Goal: Transaction & Acquisition: Purchase product/service

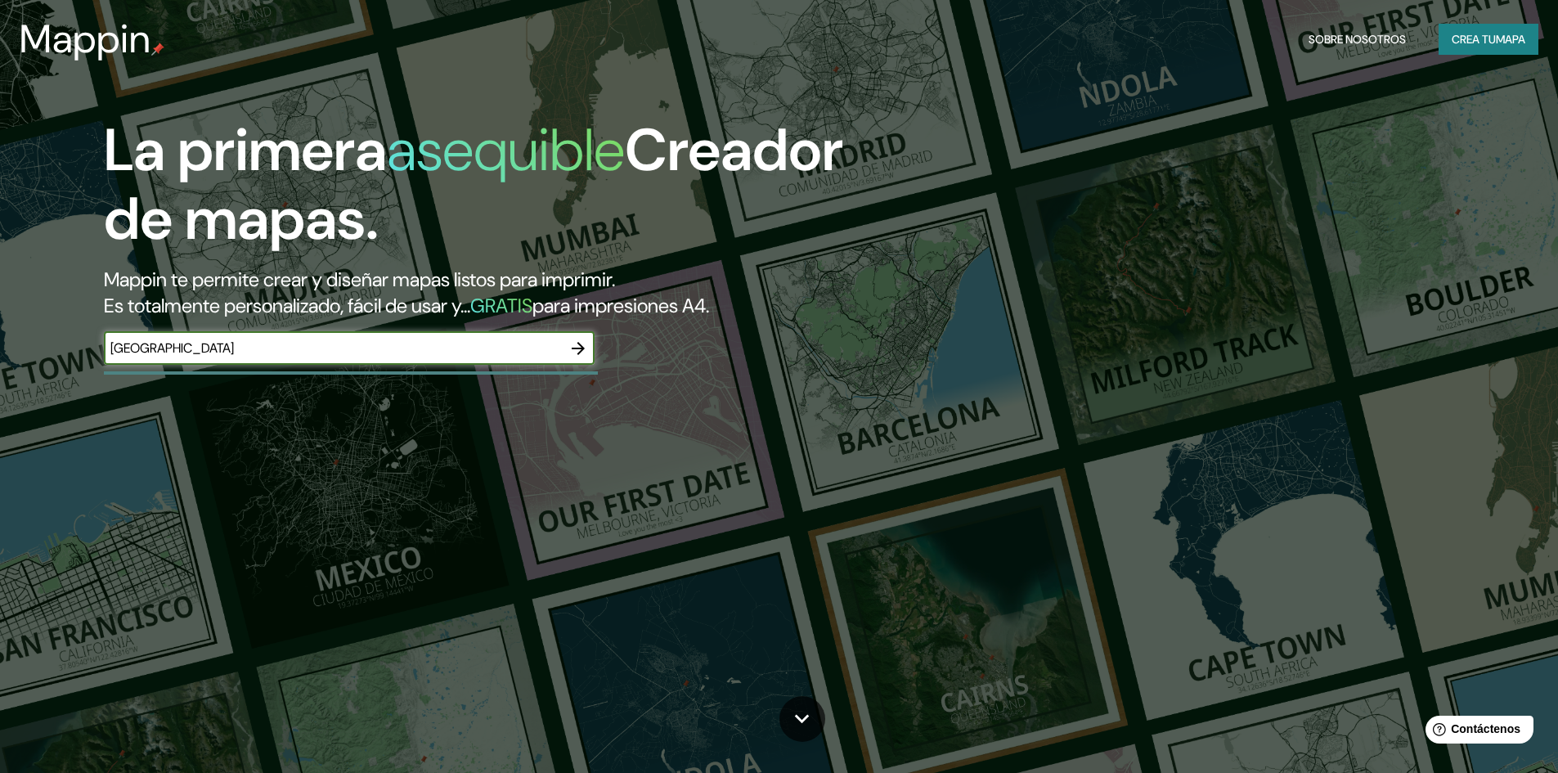
type input "[GEOGRAPHIC_DATA]"
click at [574, 348] on icon "button" at bounding box center [578, 348] width 13 height 13
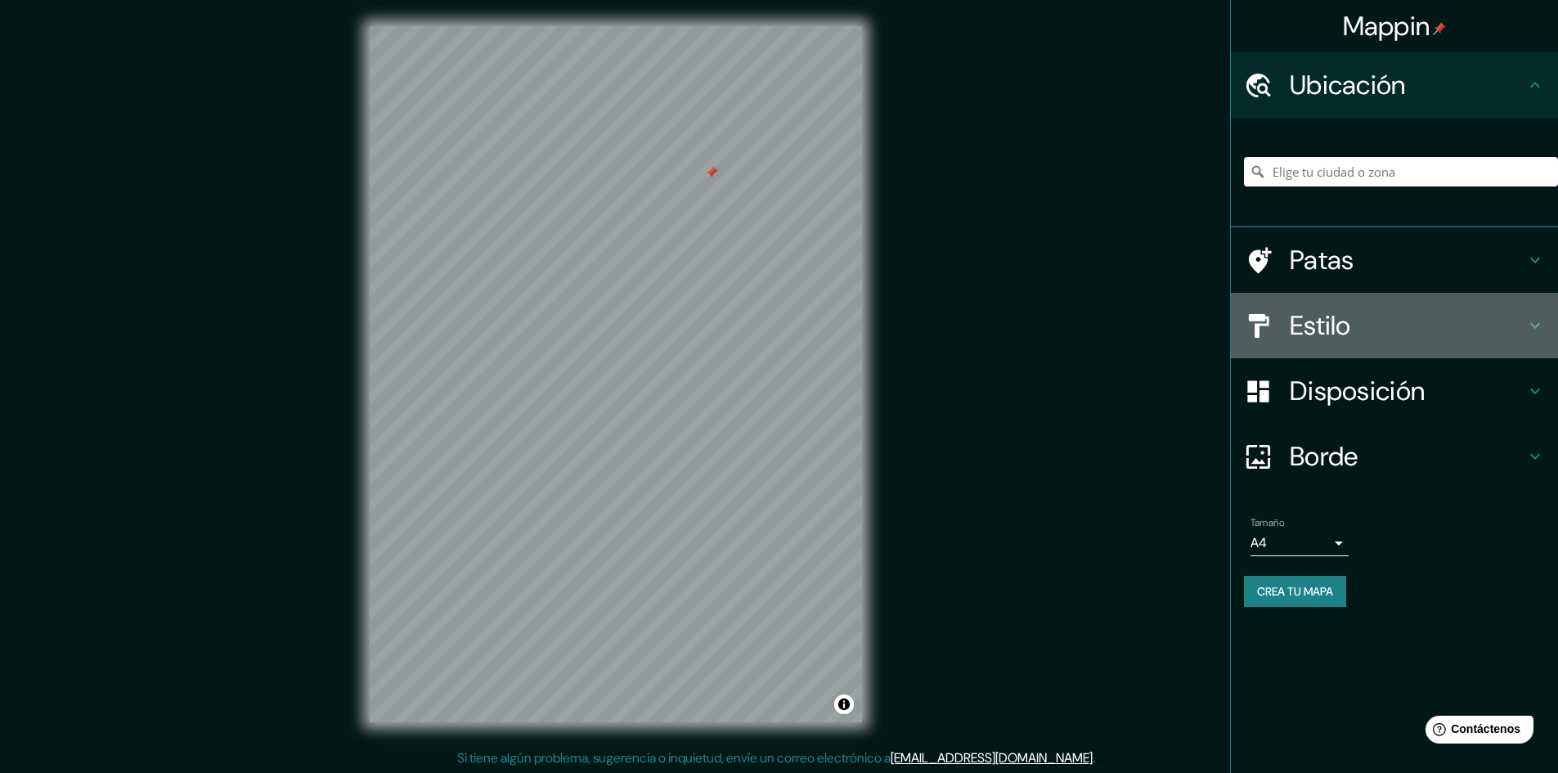
click at [1432, 335] on h4 "Estilo" at bounding box center [1408, 325] width 236 height 33
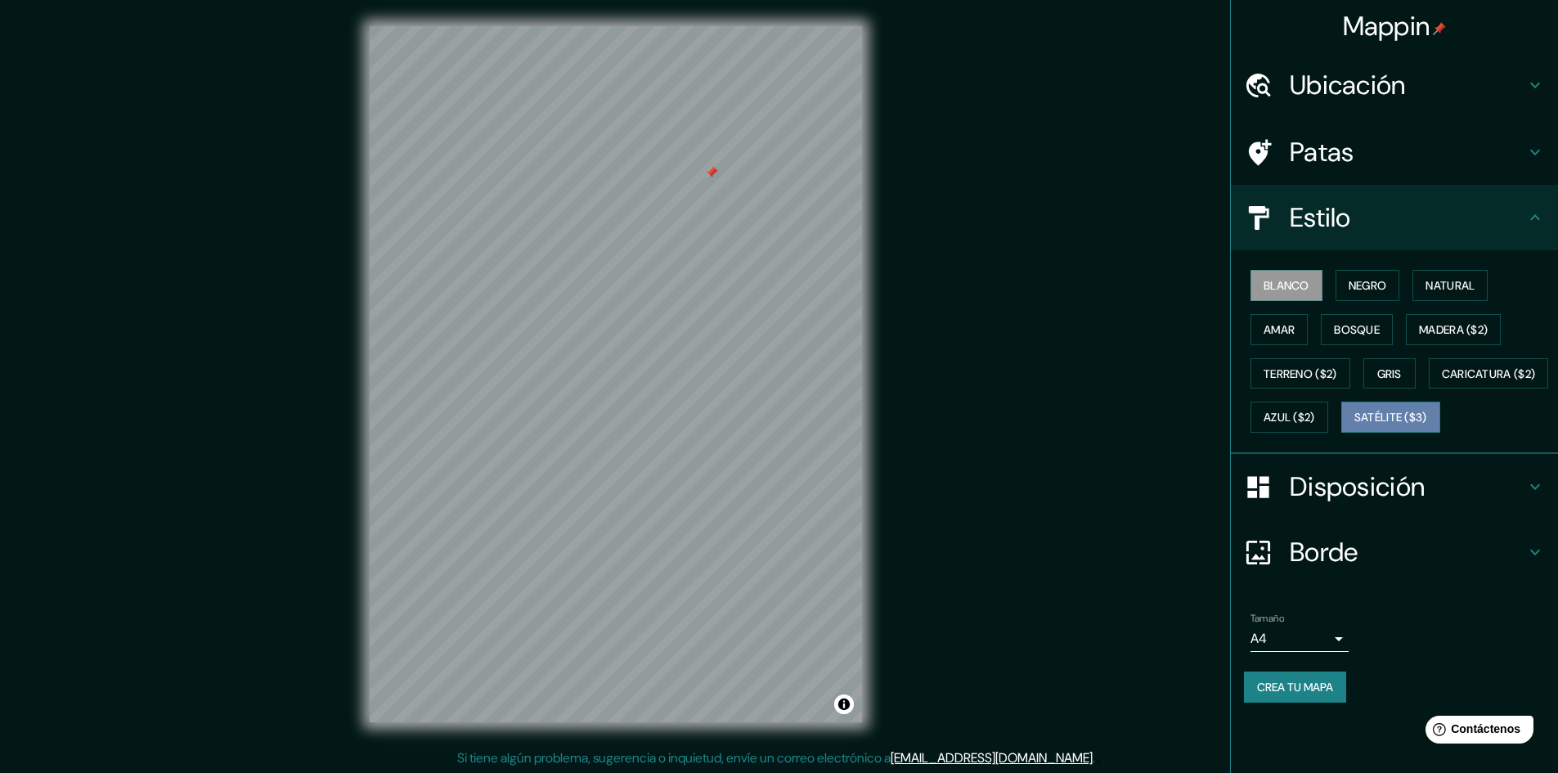
click at [1355, 425] on font "Satélite ($3)" at bounding box center [1391, 418] width 73 height 15
click at [1339, 569] on font "Borde" at bounding box center [1324, 552] width 69 height 34
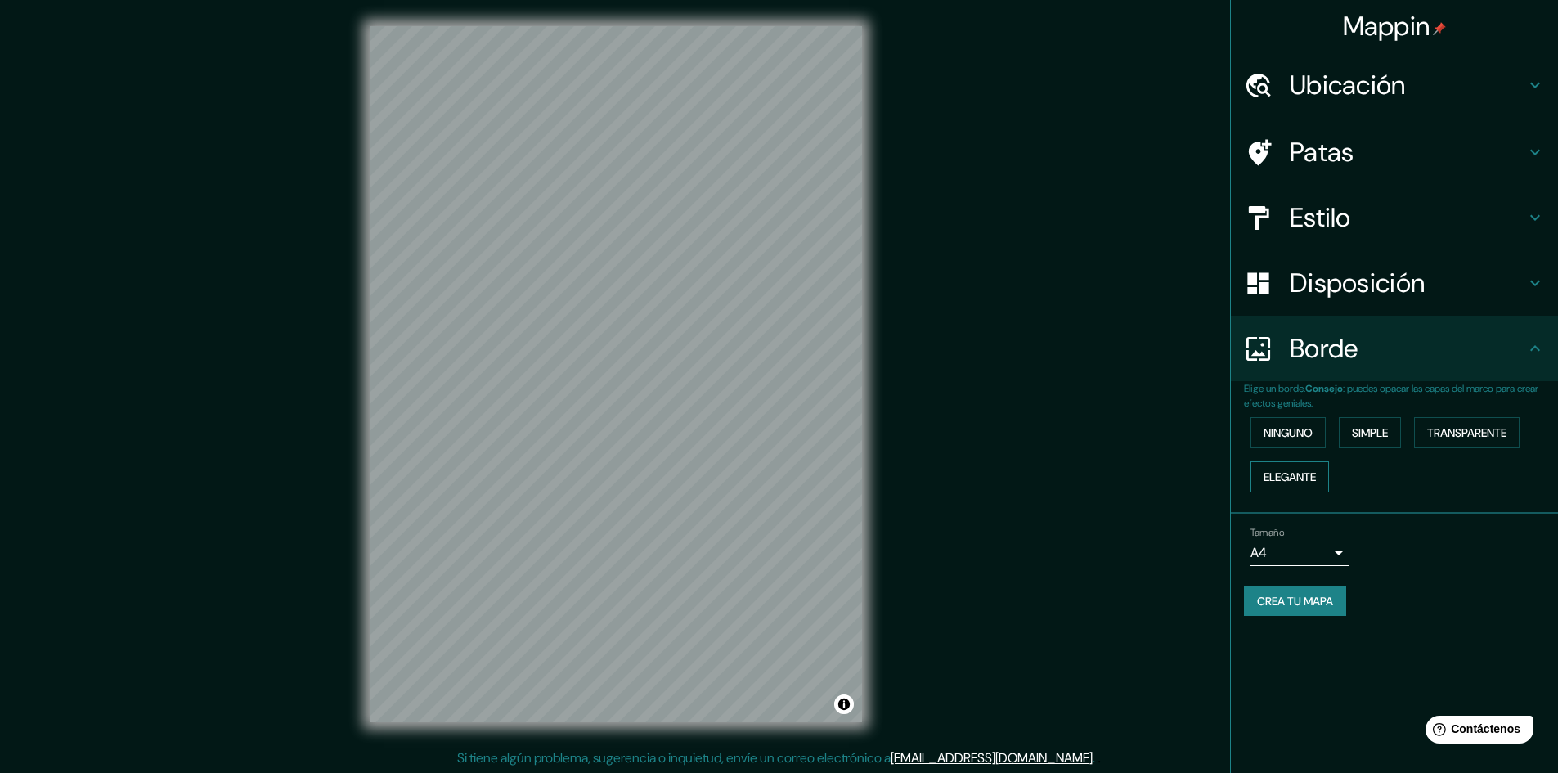
click at [1304, 485] on font "Elegante" at bounding box center [1290, 476] width 52 height 21
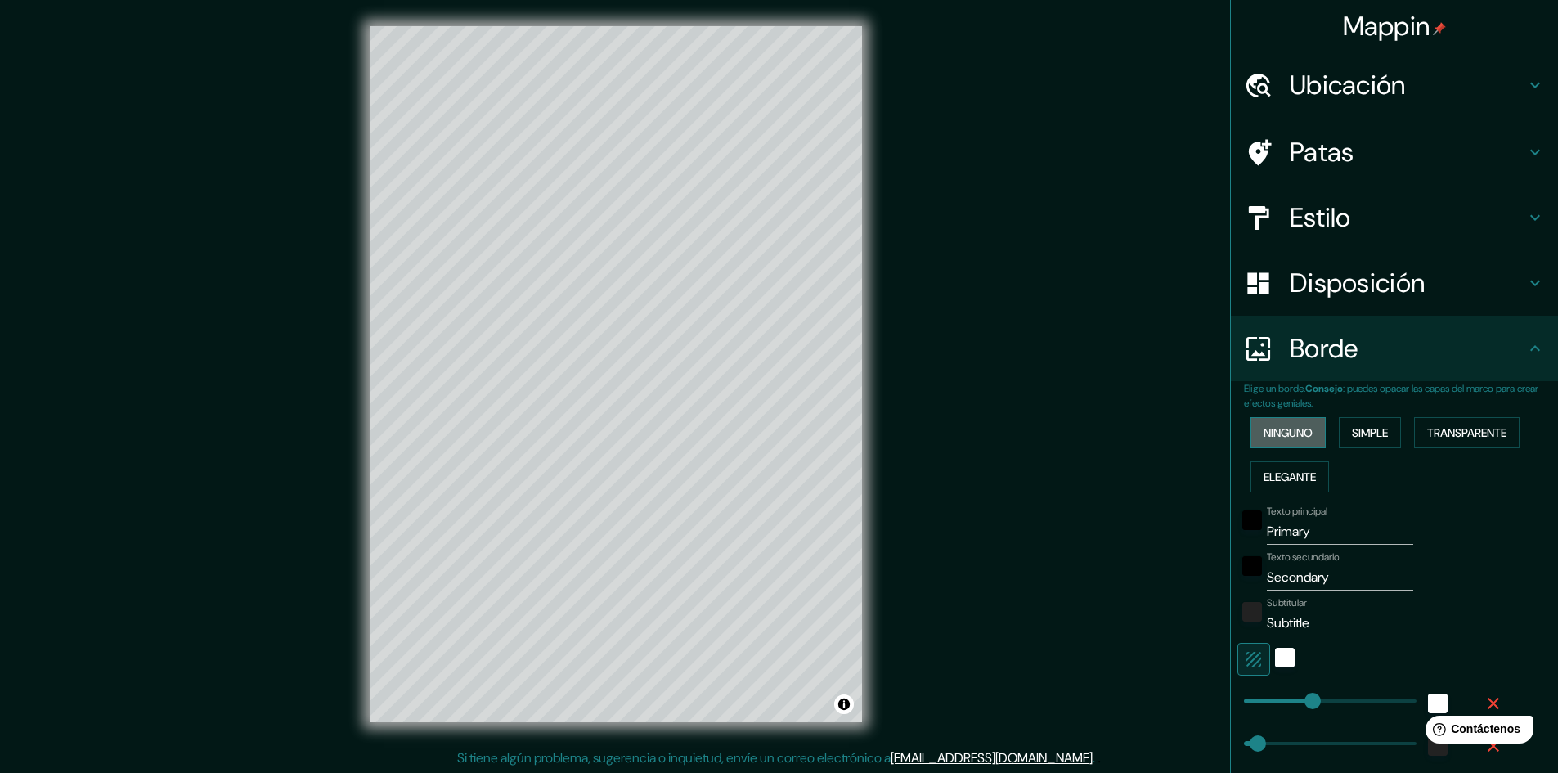
click at [1290, 432] on font "Ninguno" at bounding box center [1288, 432] width 49 height 15
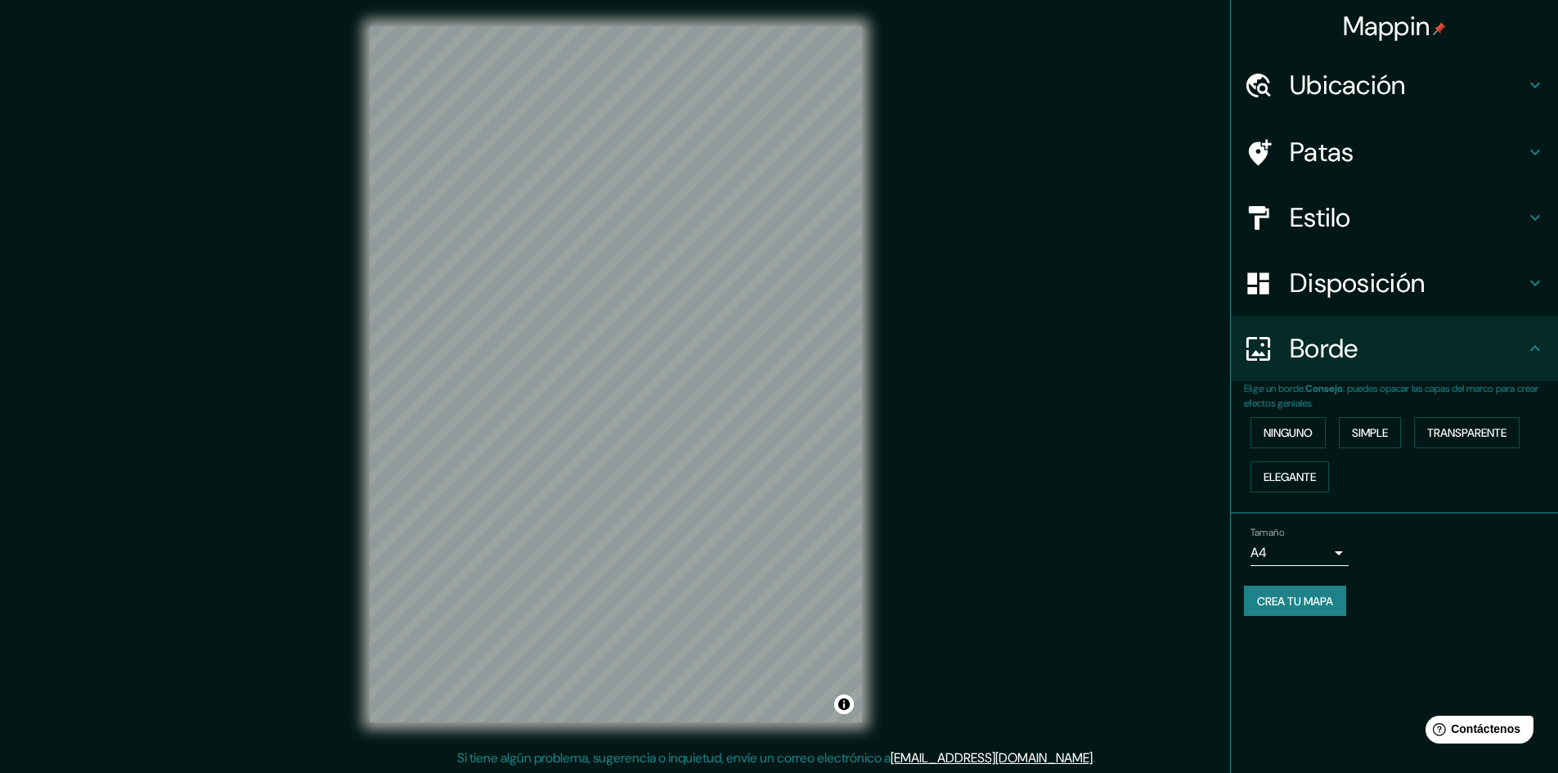
click at [1373, 286] on font "Disposición" at bounding box center [1357, 283] width 135 height 34
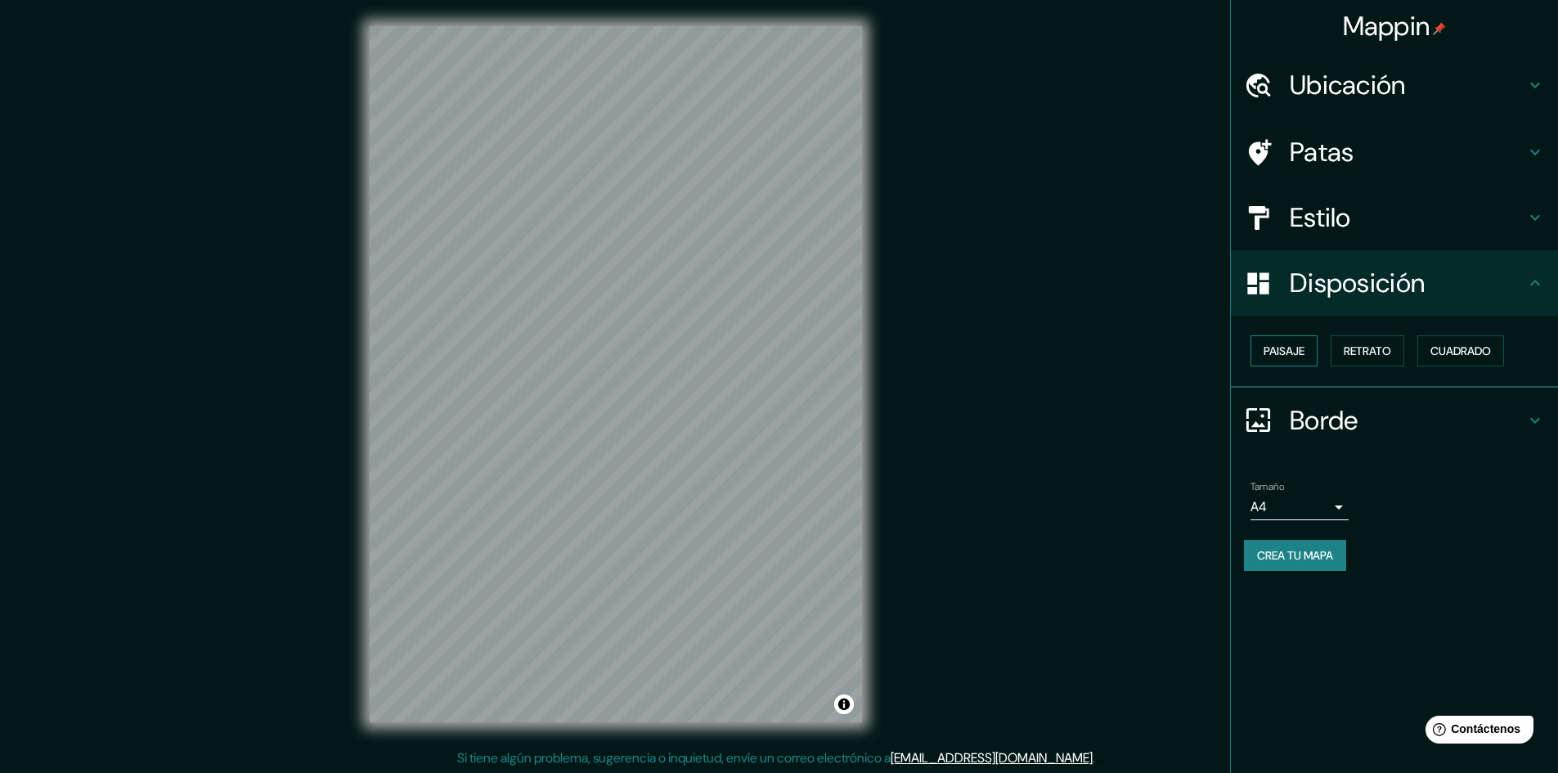
click at [1301, 354] on font "Paisaje" at bounding box center [1284, 351] width 41 height 15
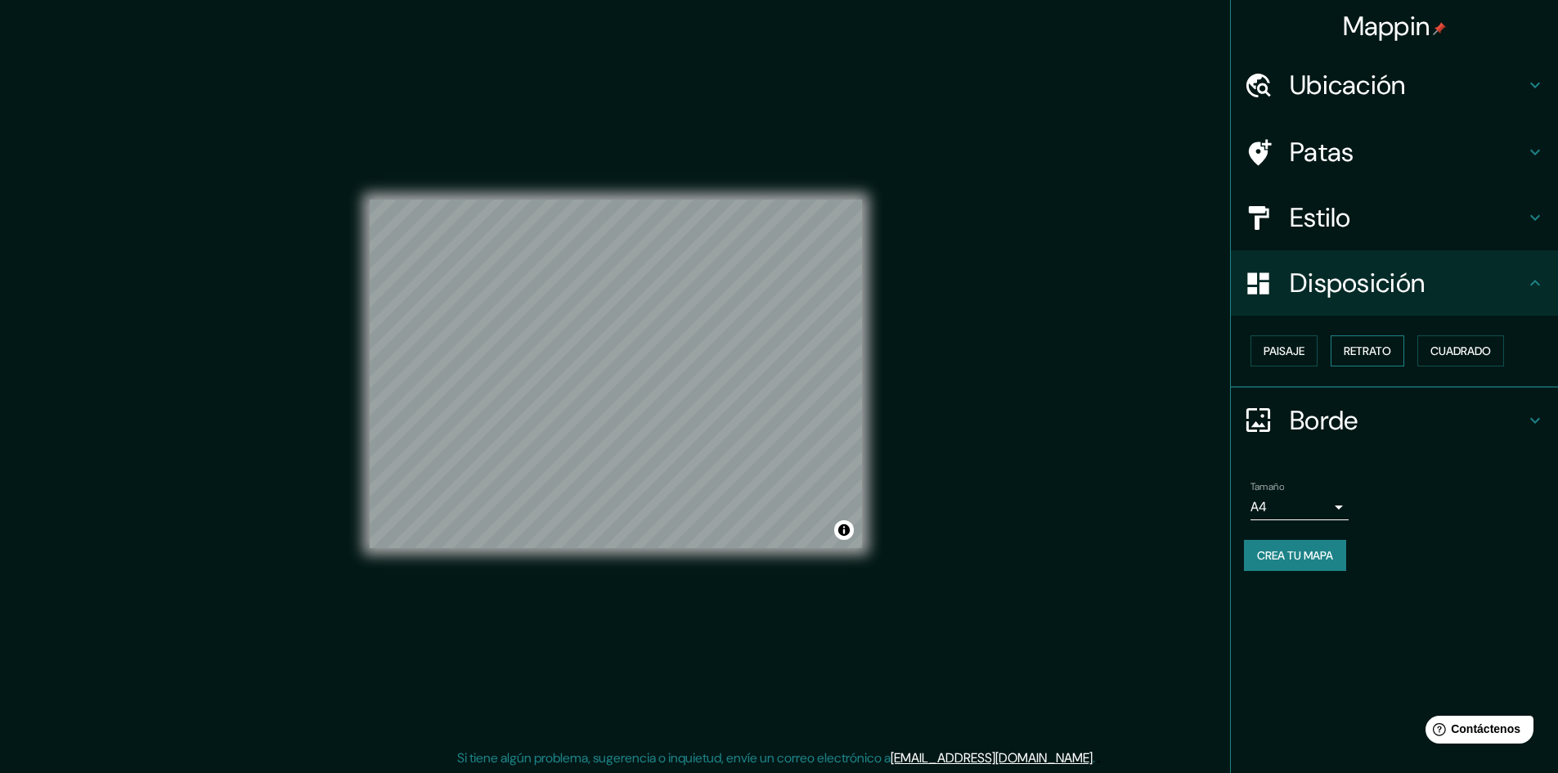
click at [1360, 338] on button "Retrato" at bounding box center [1368, 350] width 74 height 31
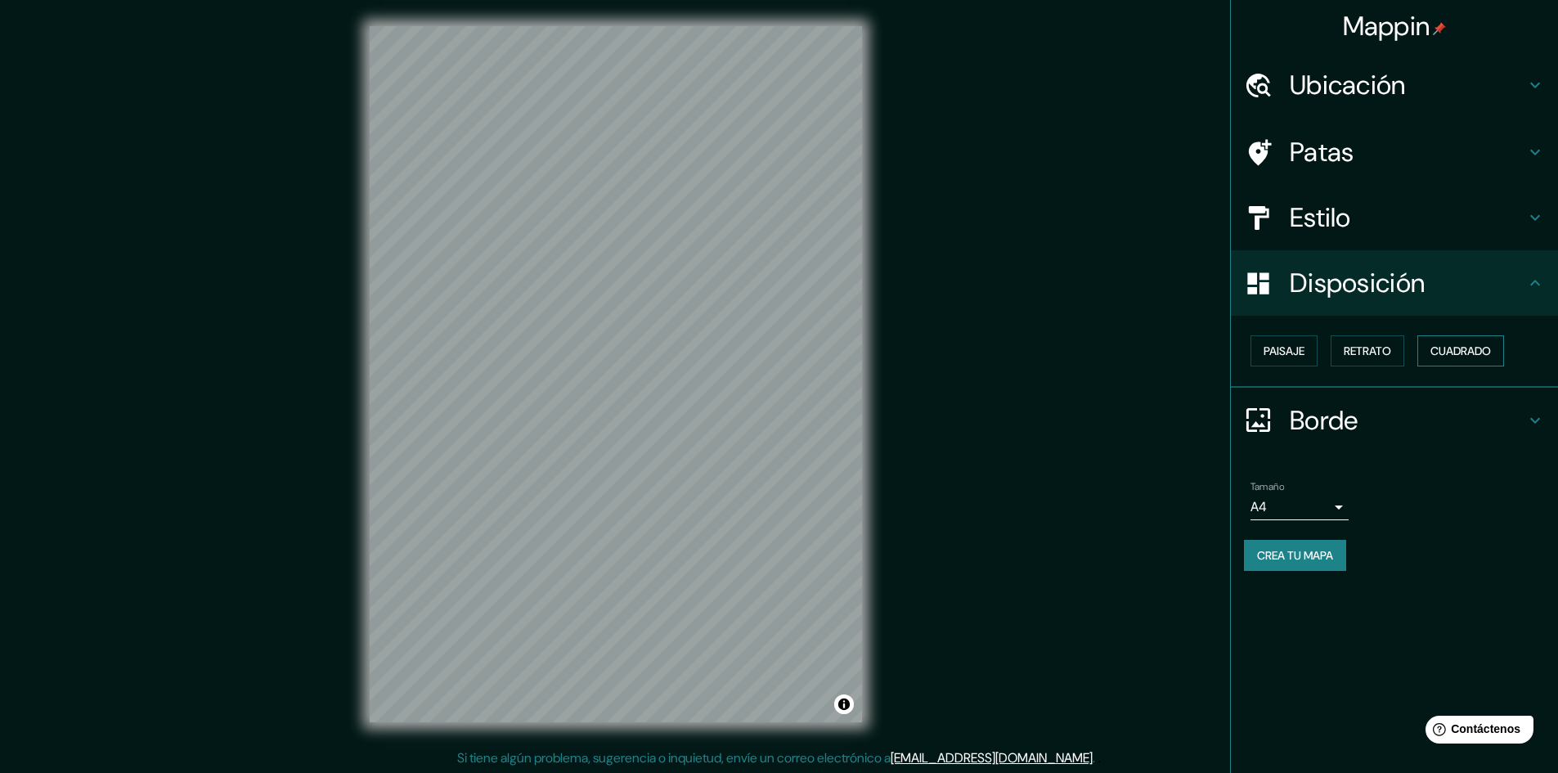
click at [1445, 348] on font "Cuadrado" at bounding box center [1461, 351] width 61 height 15
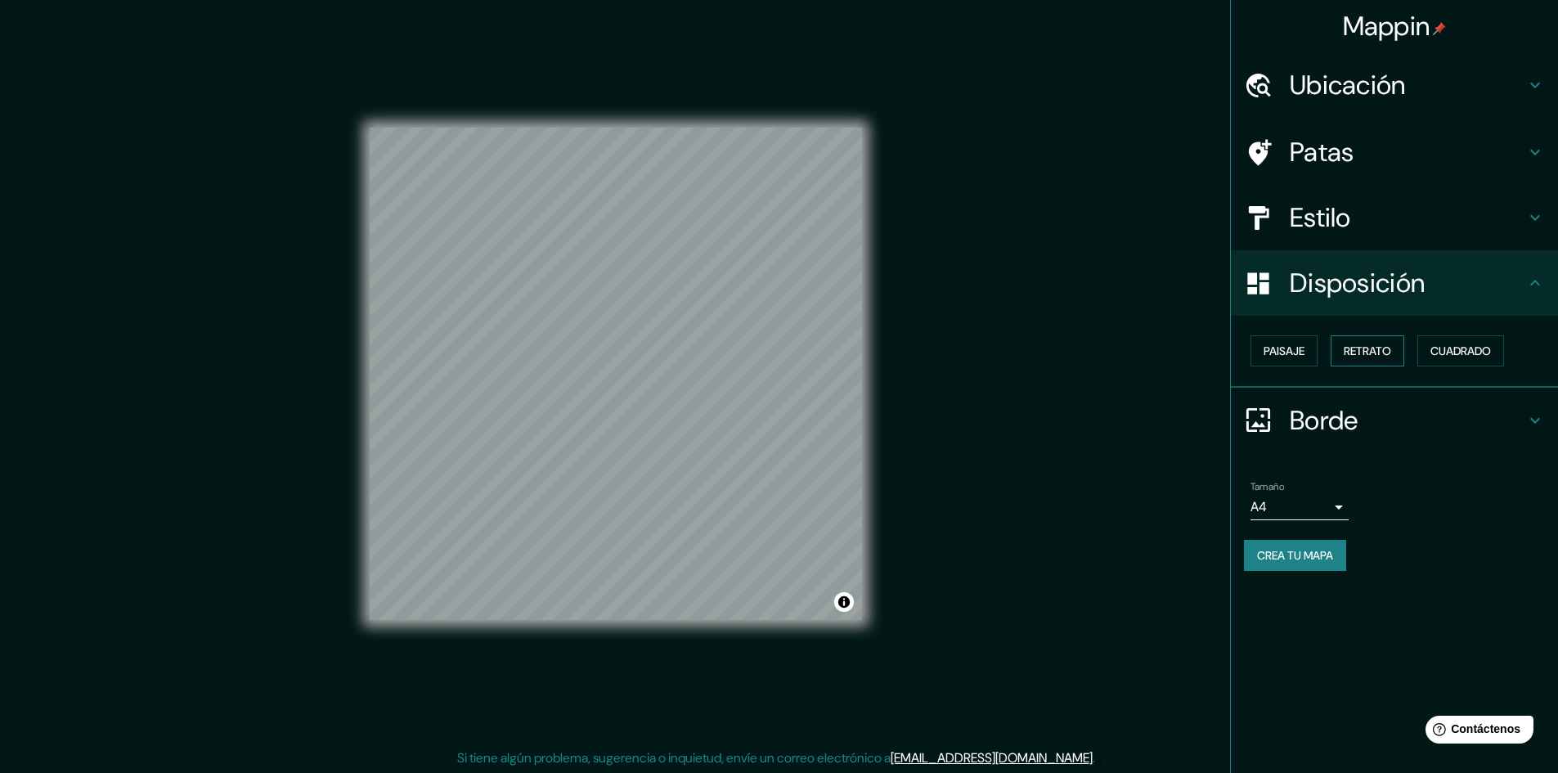
click at [1395, 356] on button "Retrato" at bounding box center [1368, 350] width 74 height 31
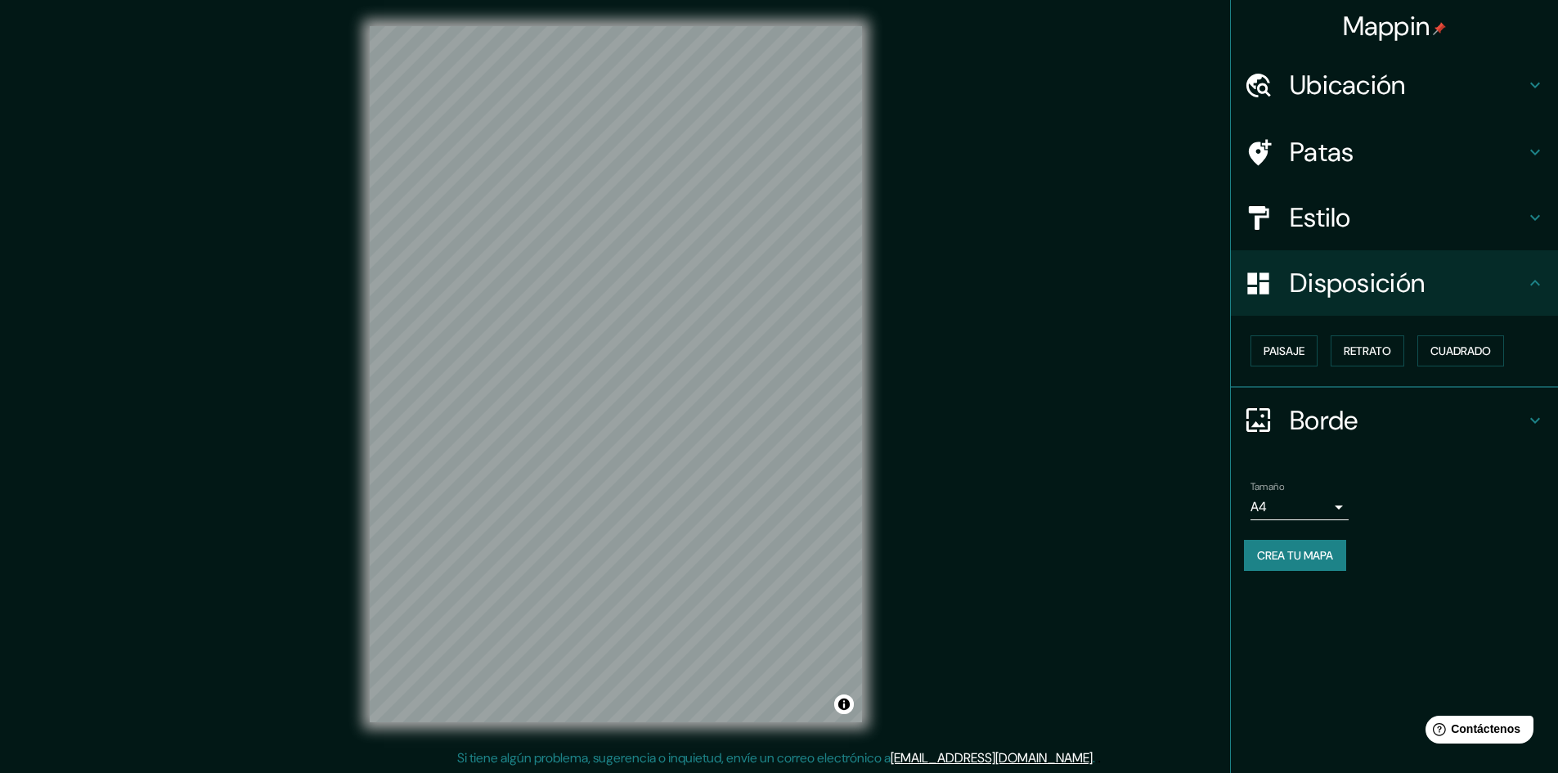
click at [964, 374] on div "Mappin Ubicación Patas Estilo Disposición Paisaje Retrato Cuadrado Borde Elige …" at bounding box center [779, 387] width 1558 height 775
click at [356, 685] on div "© Mapbox © OpenStreetMap Improve this map © Maxar" at bounding box center [616, 374] width 545 height 748
click at [896, 249] on div "Mappin Ubicación Patas Estilo Disposición Paisaje Retrato Cuadrado Borde Elige …" at bounding box center [779, 387] width 1558 height 775
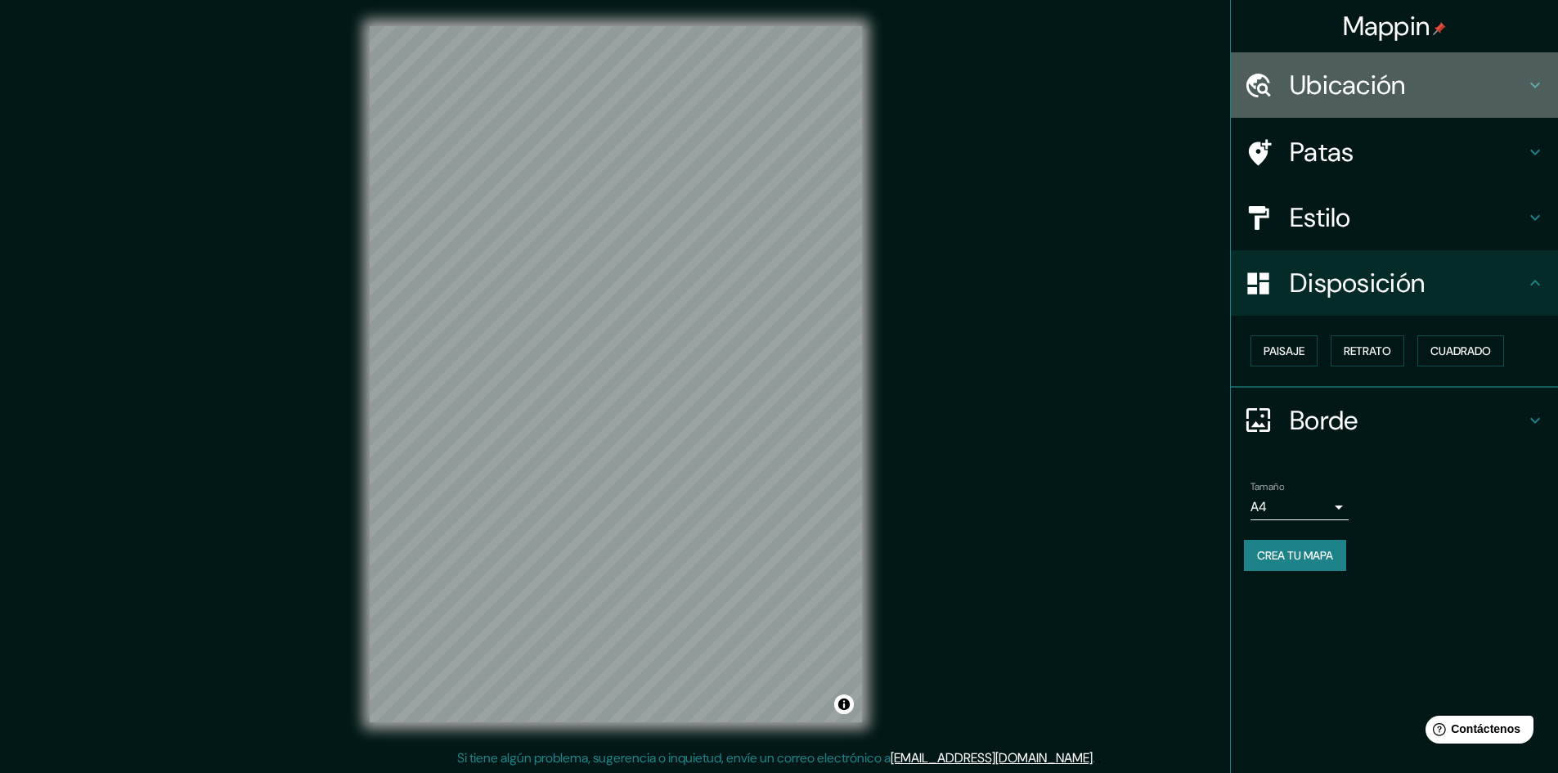
click at [1420, 62] on div "Ubicación" at bounding box center [1394, 84] width 327 height 65
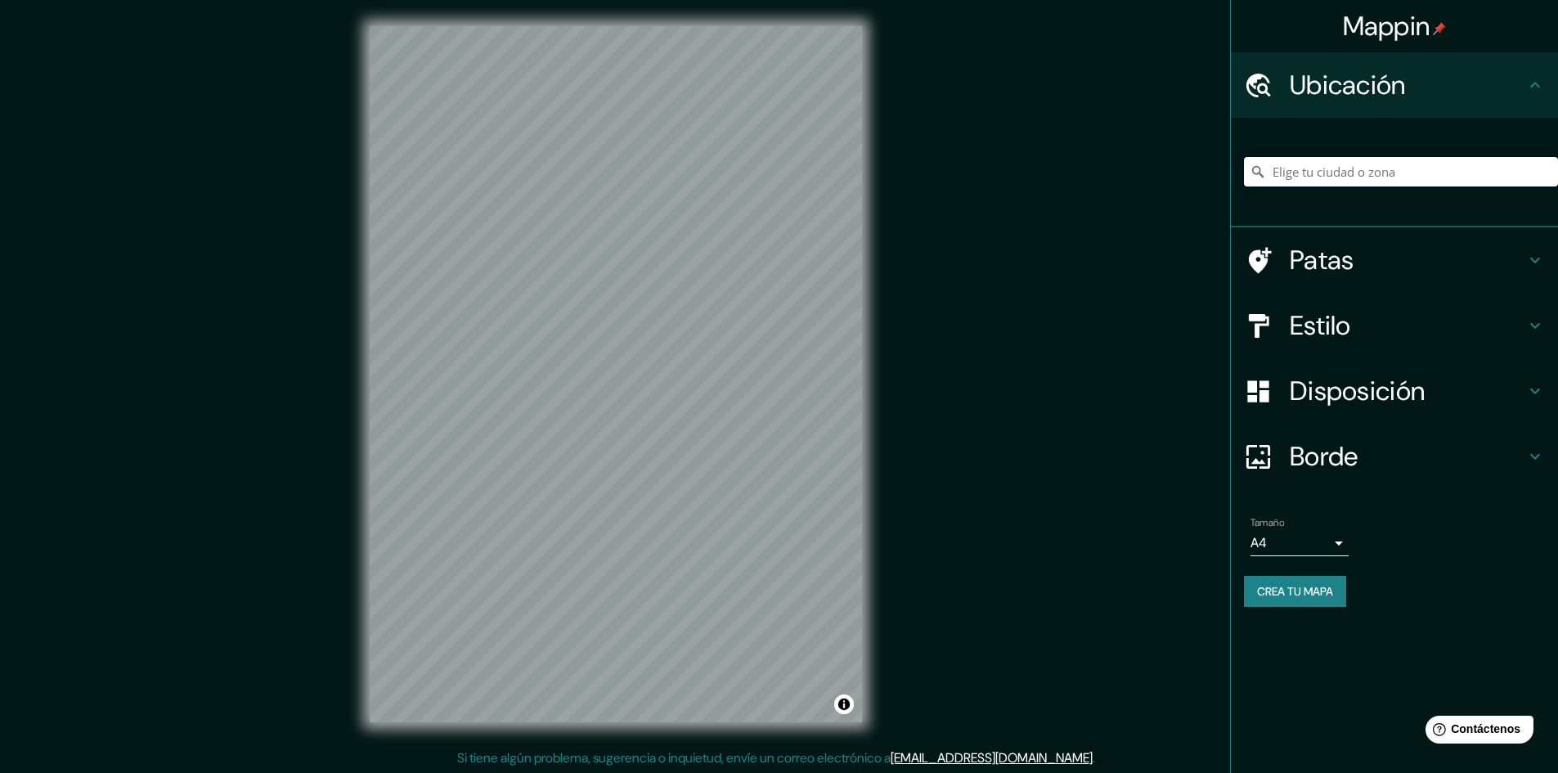
click at [1339, 168] on input "Elige tu ciudad o zona" at bounding box center [1401, 171] width 314 height 29
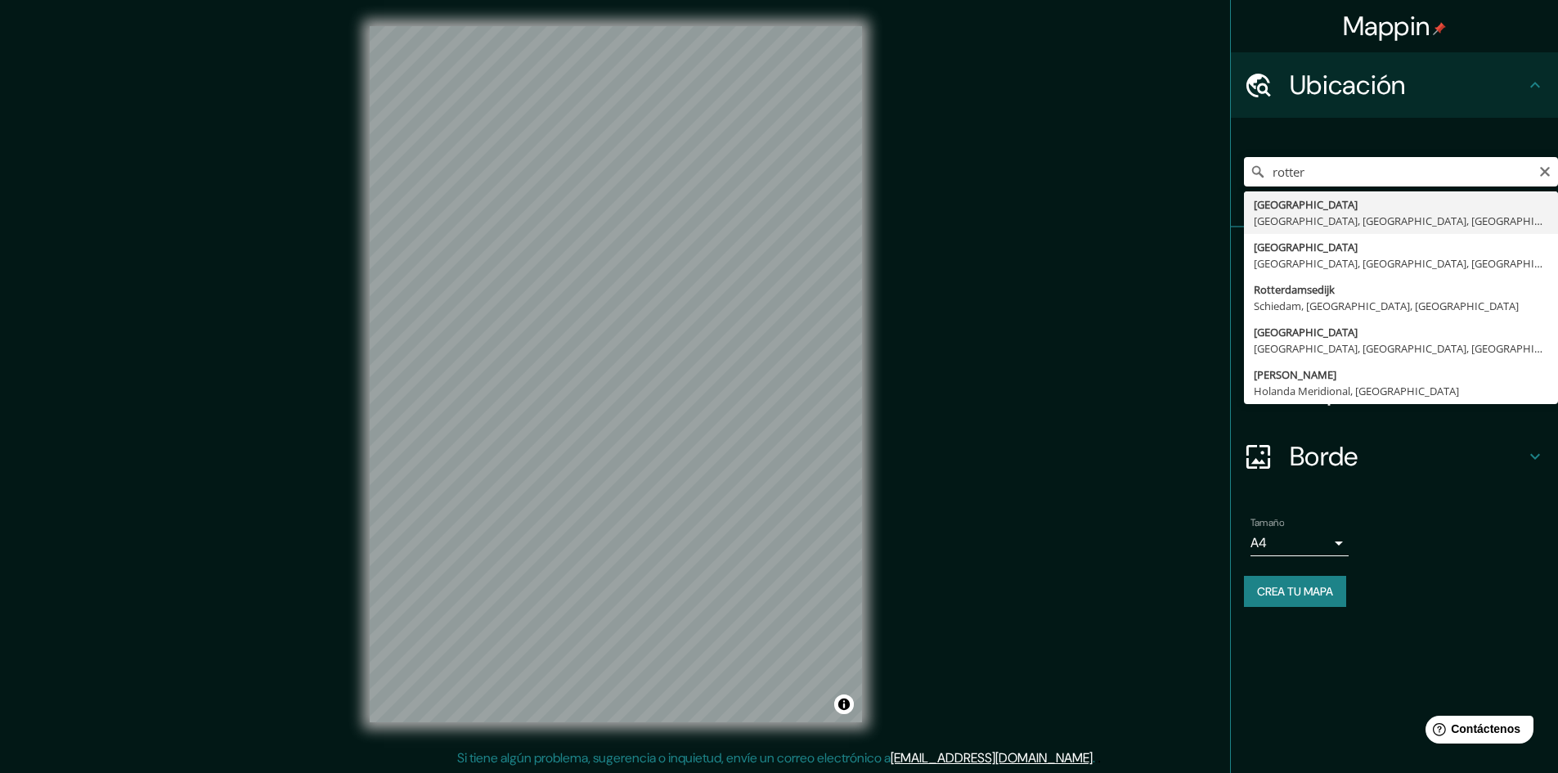
type input "[GEOGRAPHIC_DATA], [GEOGRAPHIC_DATA], [GEOGRAPHIC_DATA], [GEOGRAPHIC_DATA]"
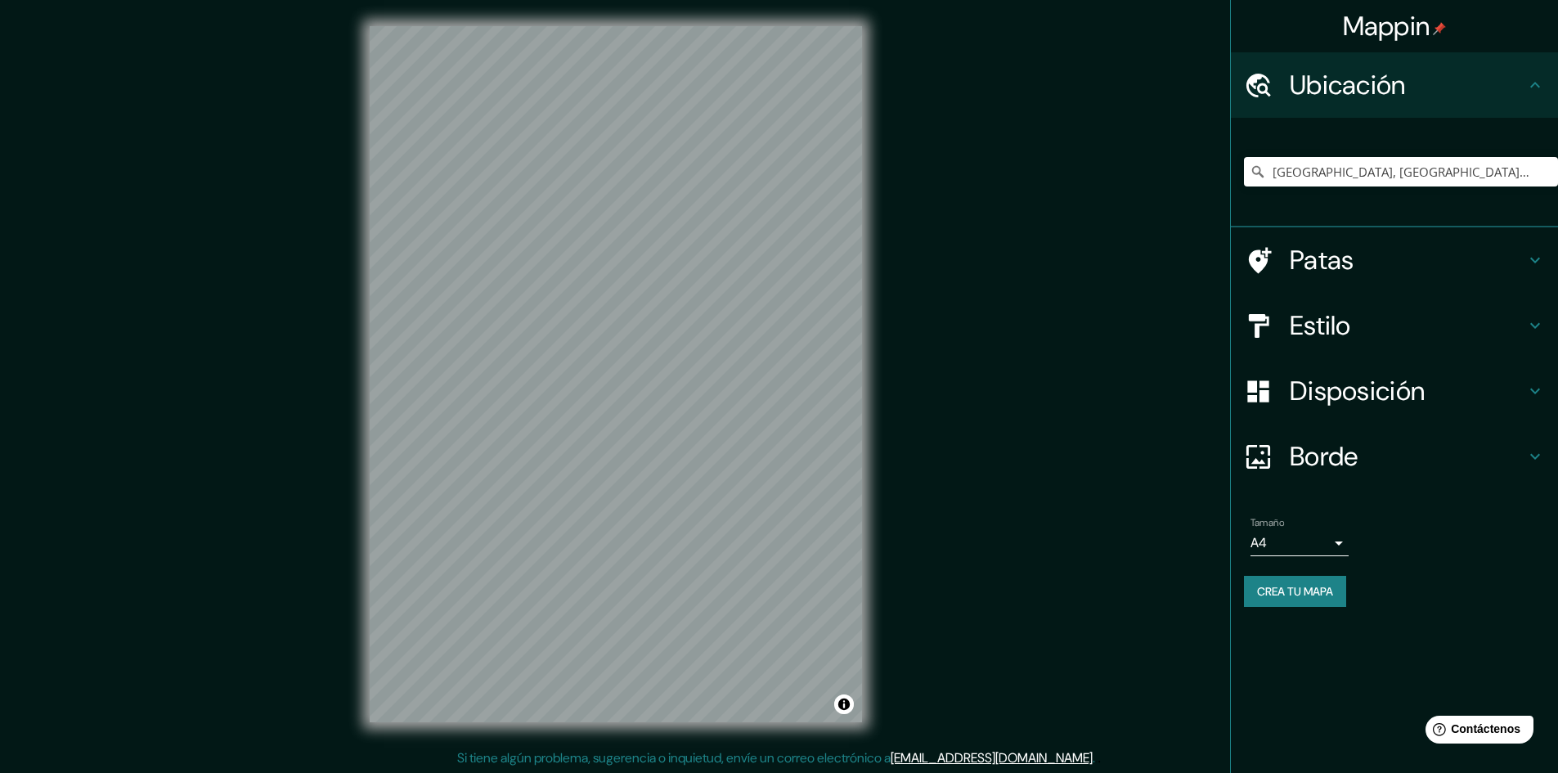
click at [351, 517] on div "© Mapbox © OpenStreetMap Improve this map © Maxar" at bounding box center [616, 374] width 545 height 748
click at [1545, 169] on icon "Claro" at bounding box center [1545, 171] width 13 height 13
click at [1081, 102] on div "Mappin Ubicación Patas Estilo Disposición Borde Elige un borde. Consejo : puede…" at bounding box center [779, 387] width 1558 height 775
click at [1374, 167] on input "Elige tu ciudad o zona" at bounding box center [1401, 171] width 314 height 29
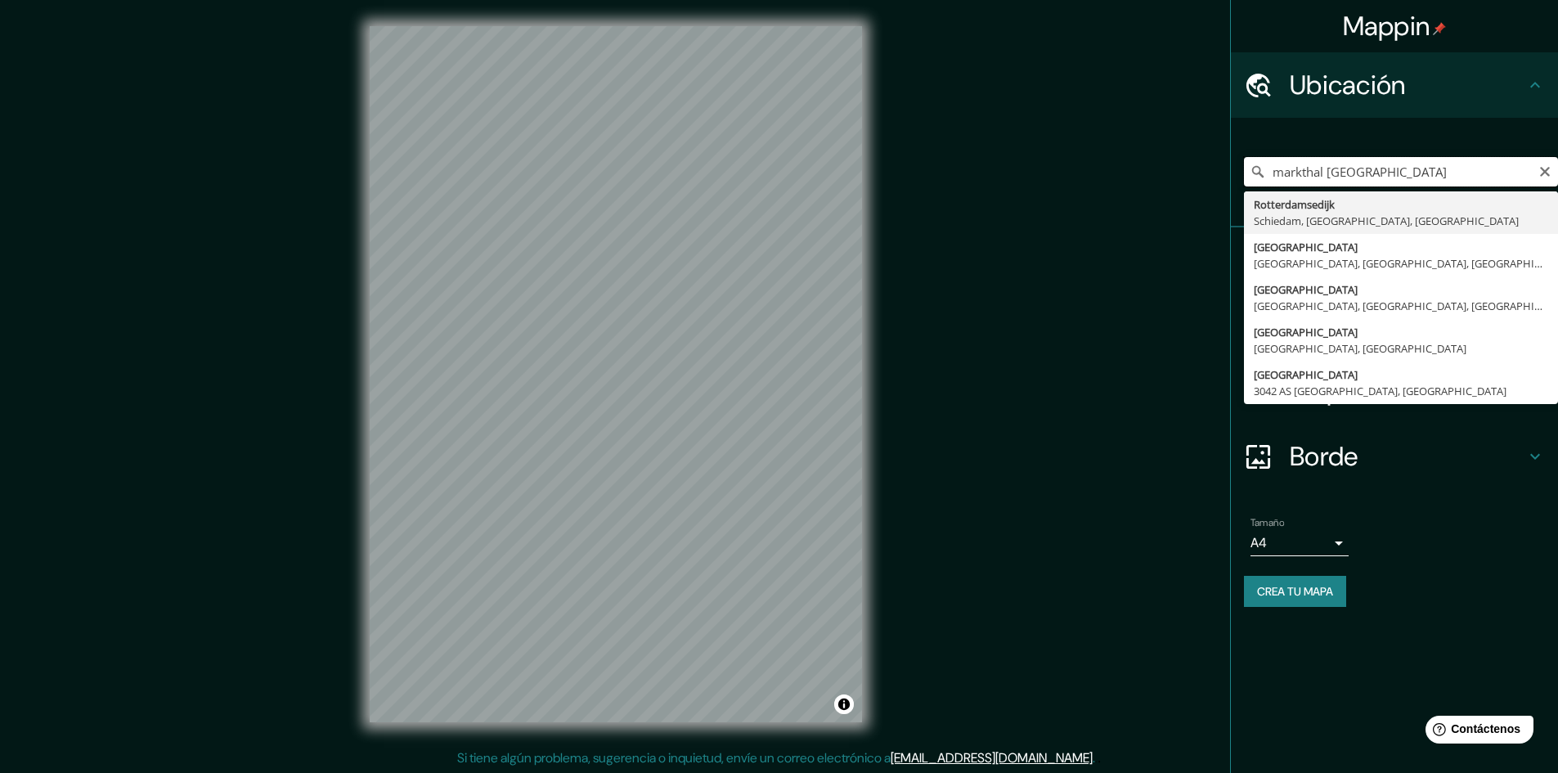
type input "markthal [GEOGRAPHIC_DATA]"
click at [1543, 162] on input "markthal [GEOGRAPHIC_DATA]" at bounding box center [1401, 171] width 314 height 29
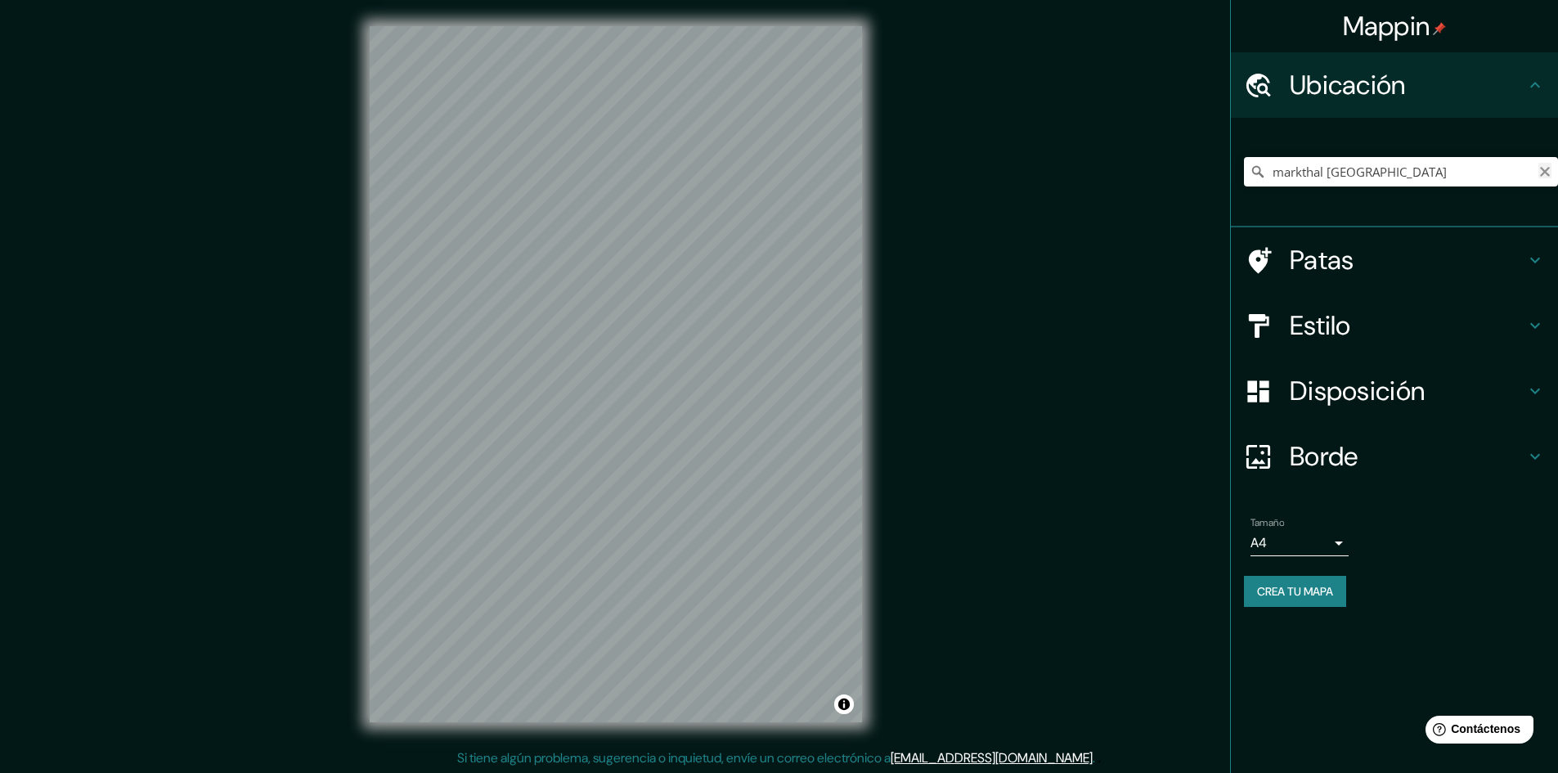
click at [1547, 176] on icon "Claro" at bounding box center [1545, 171] width 13 height 13
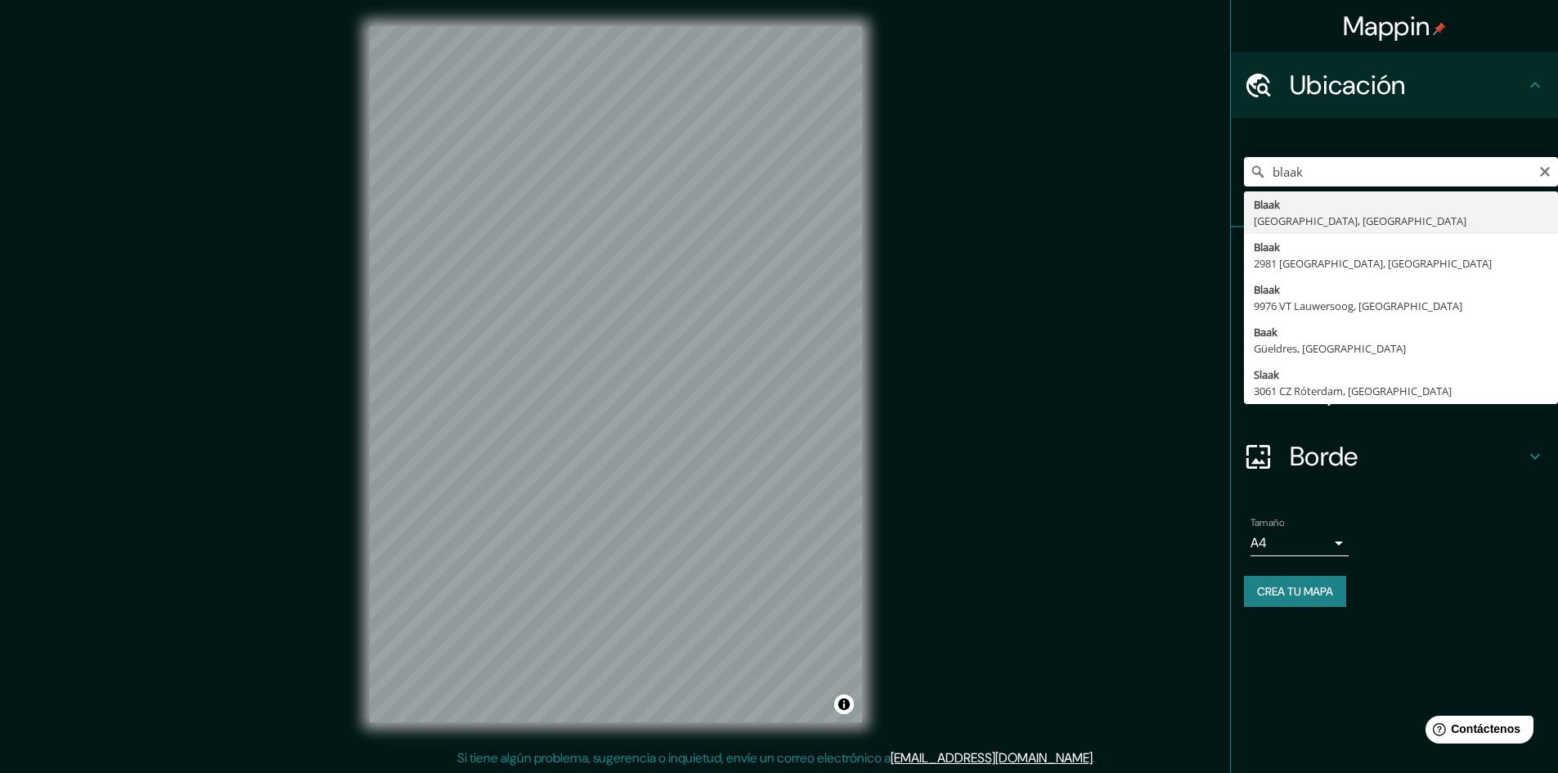
type input "Blaak, [STREET_ADDRESS]"
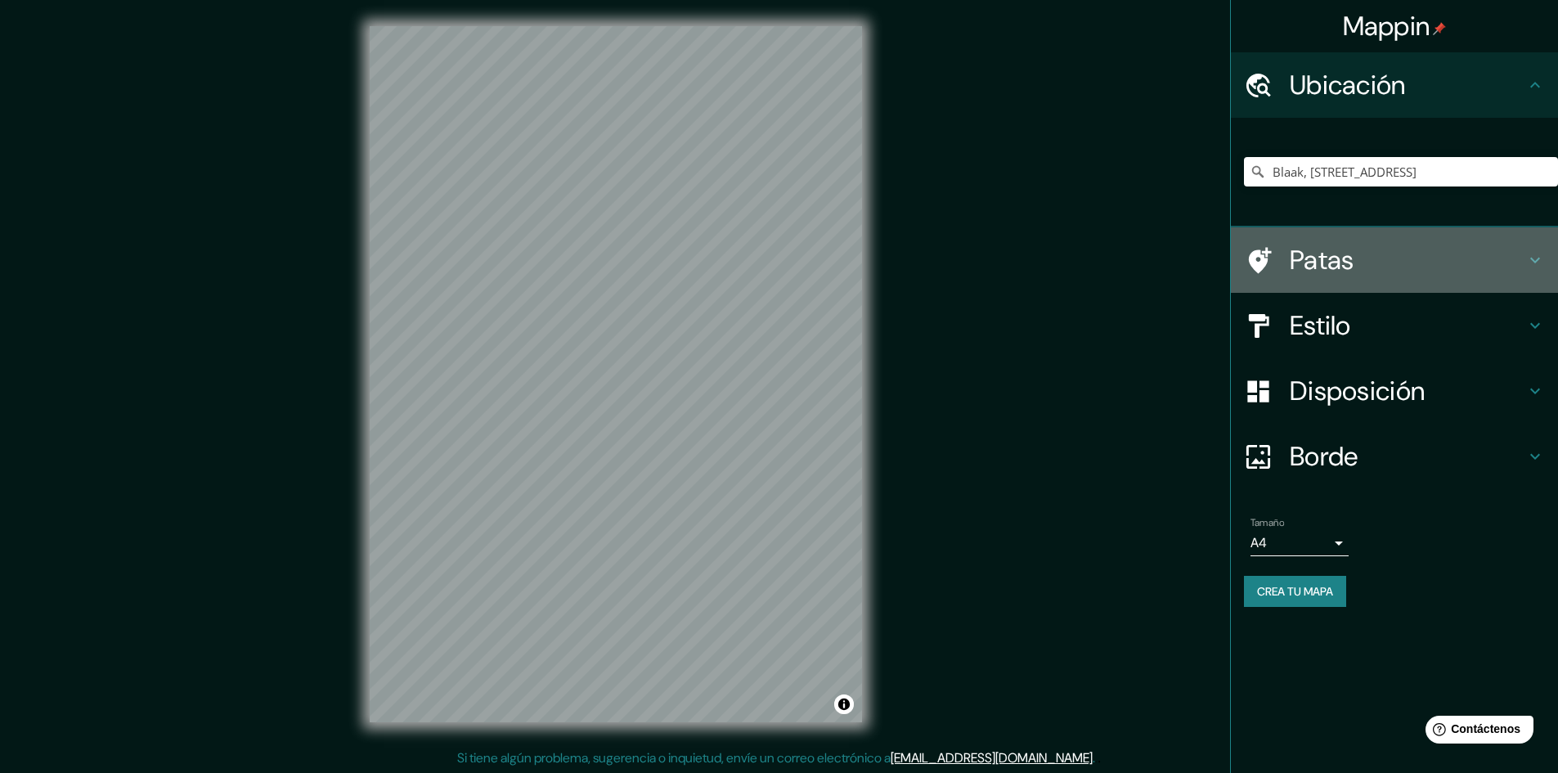
click at [1298, 258] on font "Patas" at bounding box center [1322, 260] width 65 height 34
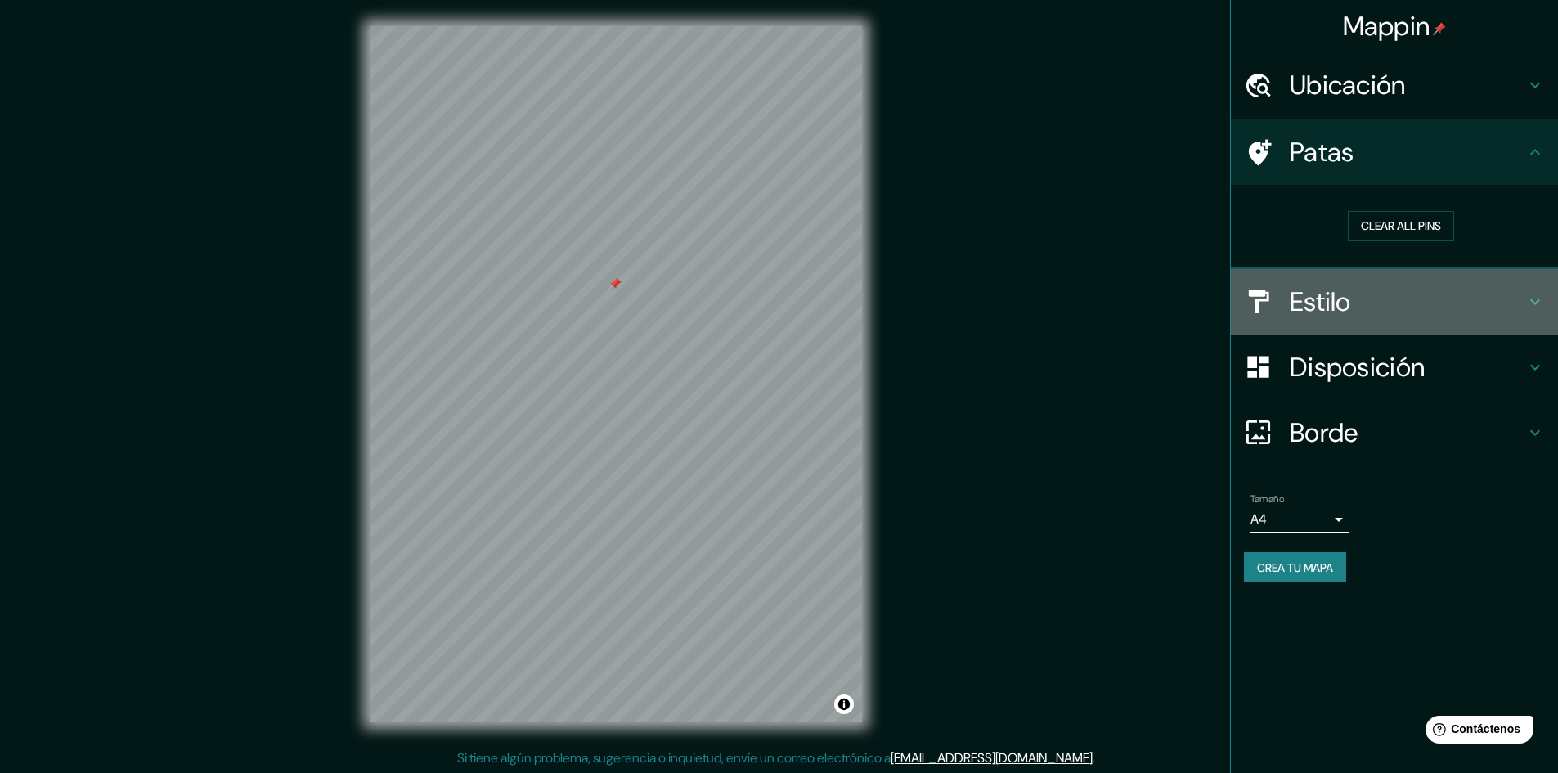
click at [1320, 306] on font "Estilo" at bounding box center [1320, 302] width 61 height 34
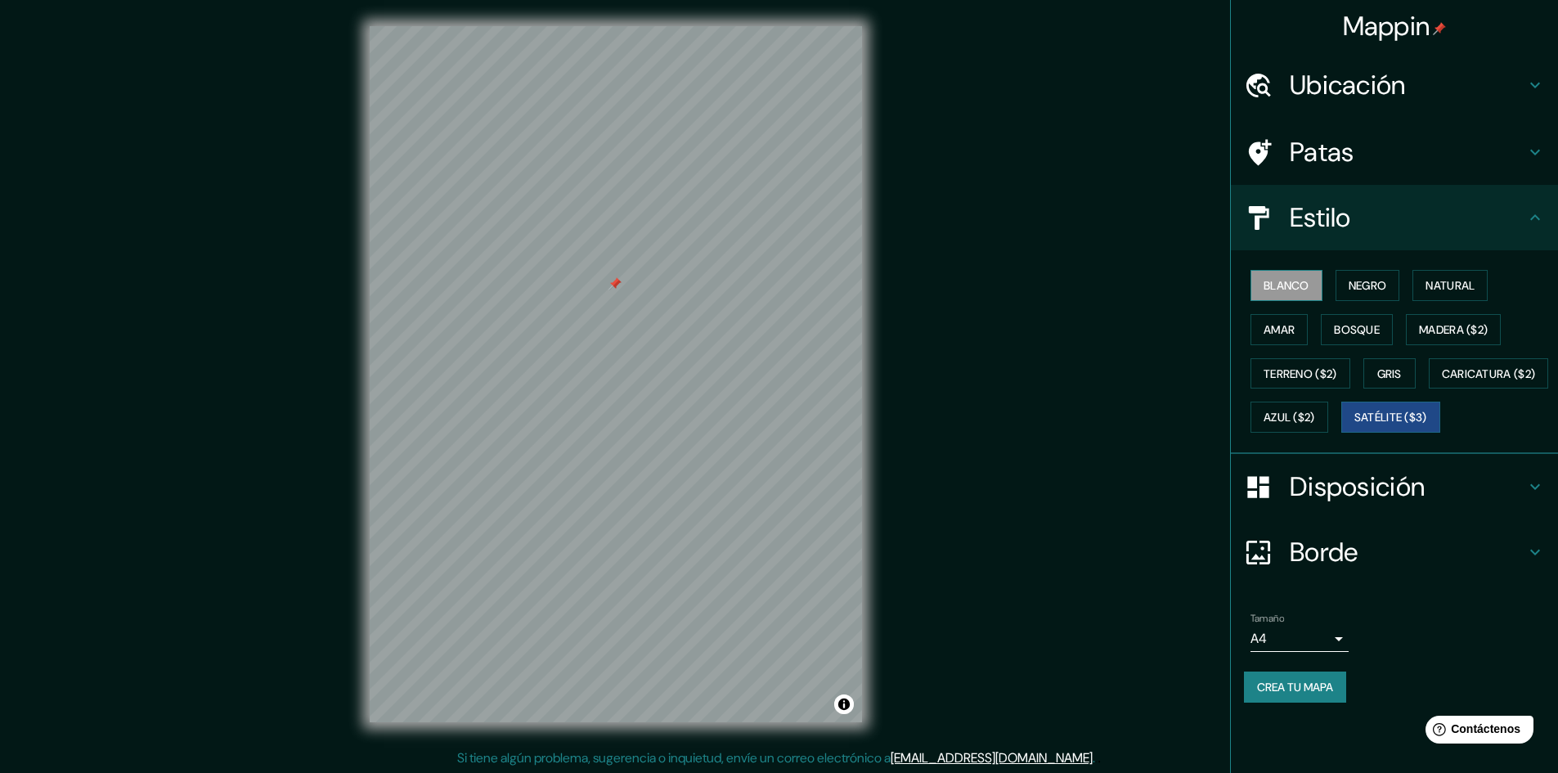
click at [1305, 295] on font "Blanco" at bounding box center [1287, 285] width 46 height 21
click at [1352, 283] on font "Negro" at bounding box center [1368, 285] width 38 height 15
click at [1284, 326] on font "Amar" at bounding box center [1279, 329] width 31 height 15
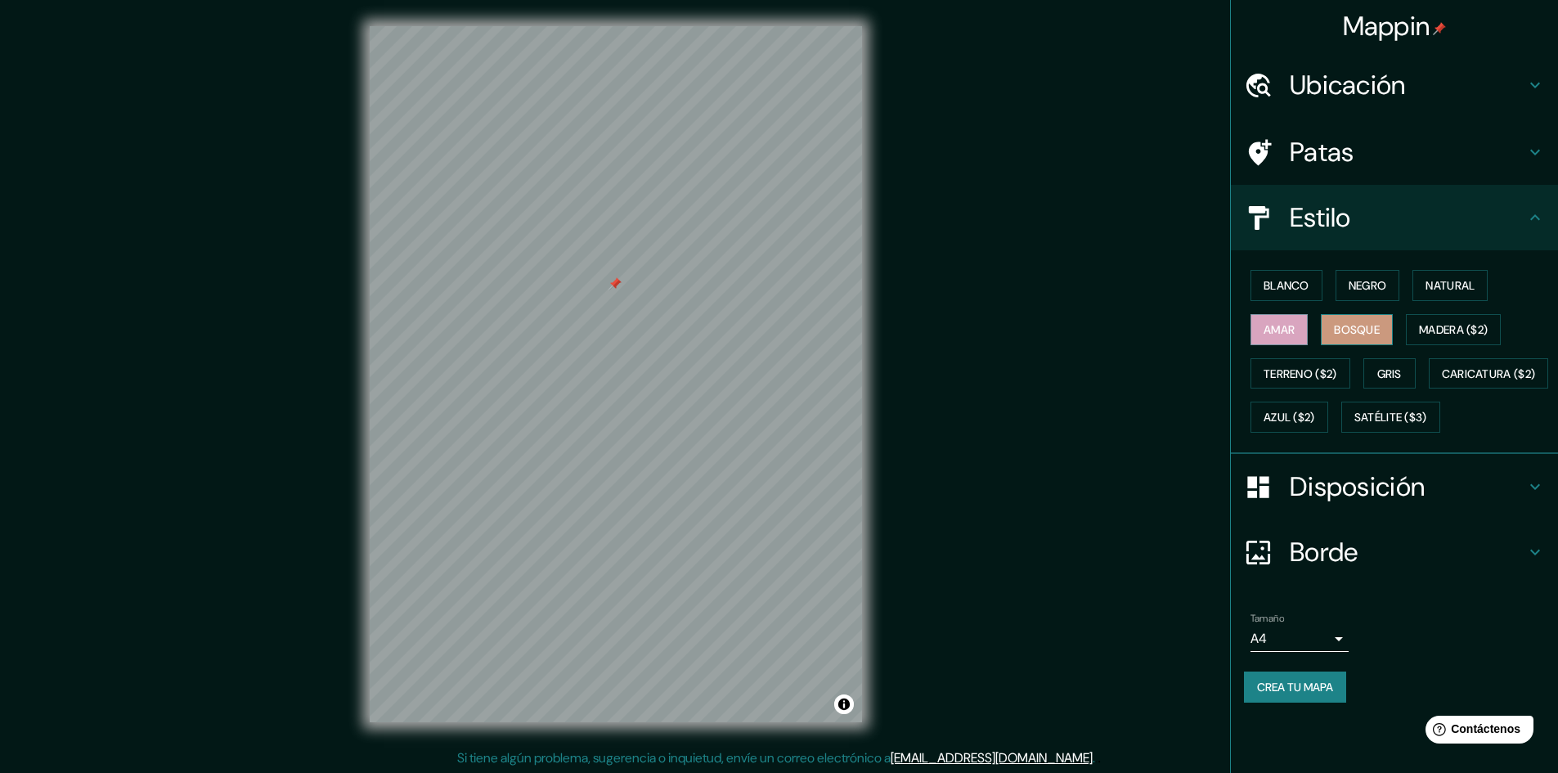
click at [1340, 338] on font "Bosque" at bounding box center [1357, 329] width 46 height 21
click at [1300, 376] on font "Terreno ($2)" at bounding box center [1301, 373] width 74 height 15
click at [1381, 380] on font "Gris" at bounding box center [1389, 373] width 25 height 15
click at [1467, 281] on font "Natural" at bounding box center [1450, 285] width 49 height 15
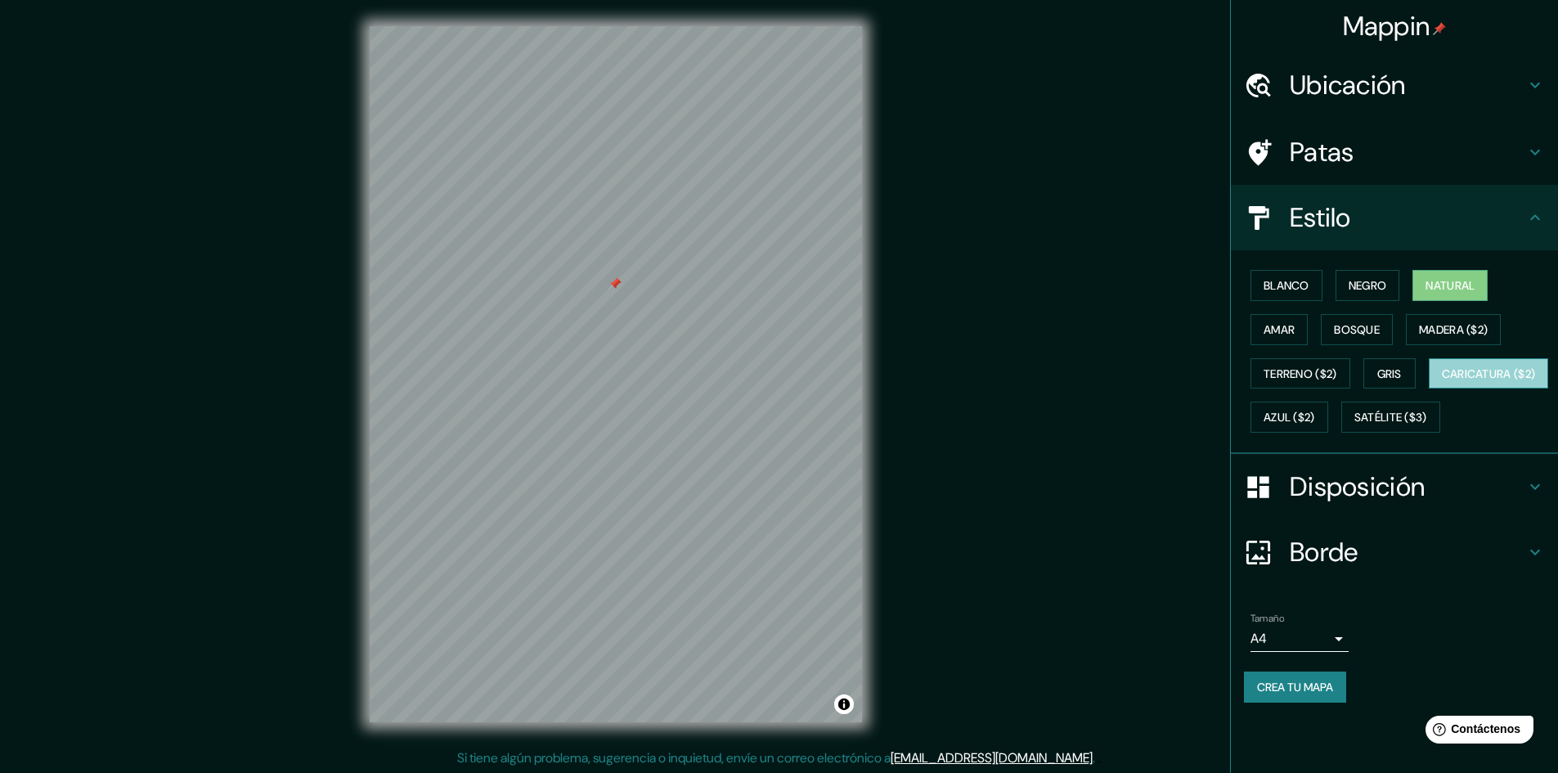
click at [1442, 381] on font "Caricatura ($2)" at bounding box center [1489, 373] width 94 height 15
drag, startPoint x: 1292, startPoint y: 446, endPoint x: 1290, endPoint y: 456, distance: 10.0
click at [1341, 433] on button "Satélite ($3)" at bounding box center [1390, 417] width 99 height 31
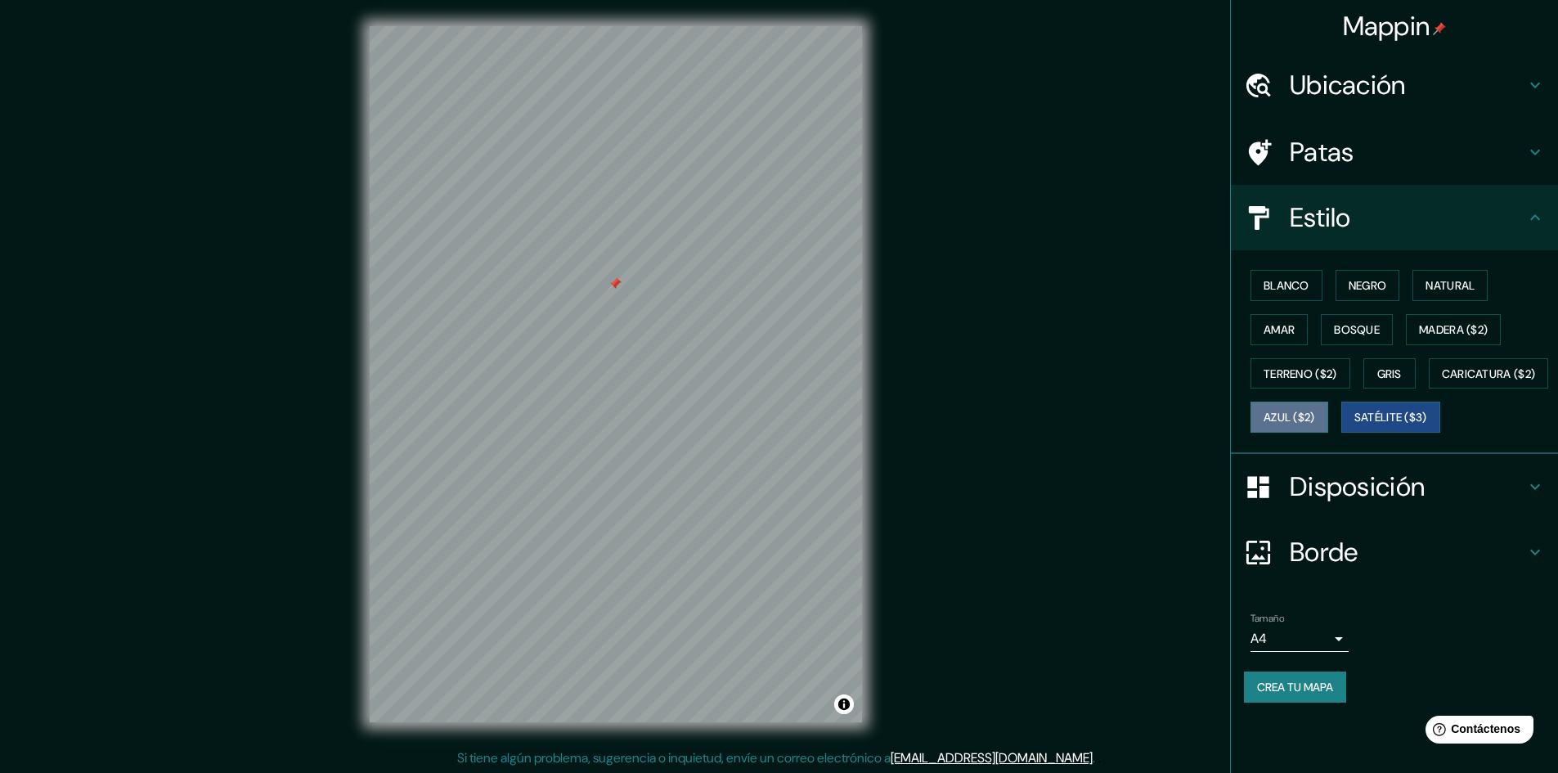
click at [1315, 422] on font "Azul ($2)" at bounding box center [1290, 418] width 52 height 15
click at [1384, 284] on font "Negro" at bounding box center [1368, 285] width 38 height 15
click at [1286, 288] on font "Blanco" at bounding box center [1287, 285] width 46 height 15
click at [1315, 414] on font "Azul ($2)" at bounding box center [1290, 418] width 52 height 15
click at [1459, 285] on font "Natural" at bounding box center [1450, 285] width 49 height 15
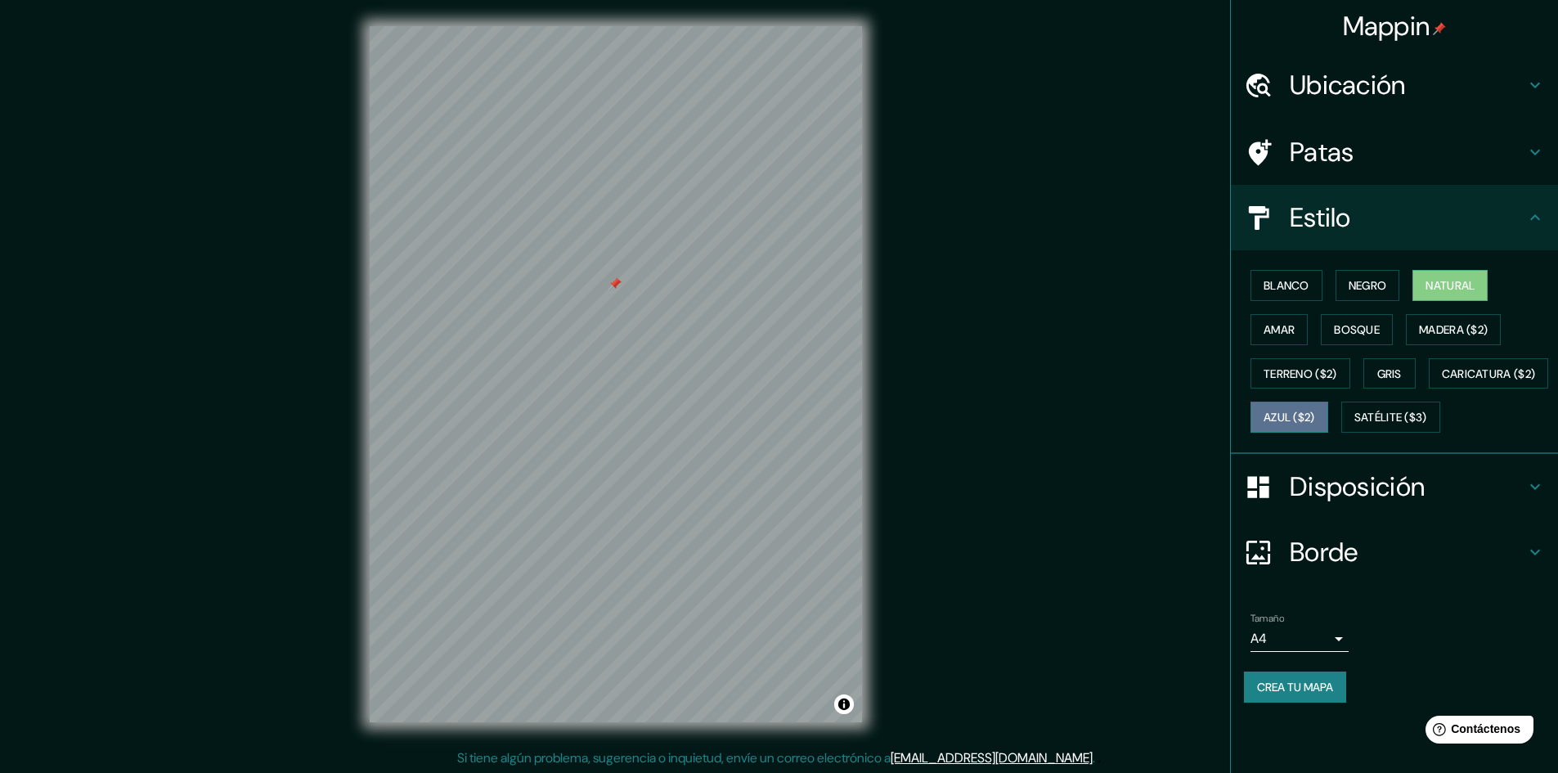
click at [1315, 420] on font "Azul ($2)" at bounding box center [1290, 418] width 52 height 15
click at [1469, 297] on button "Natural" at bounding box center [1450, 285] width 75 height 31
